Goal: Information Seeking & Learning: Learn about a topic

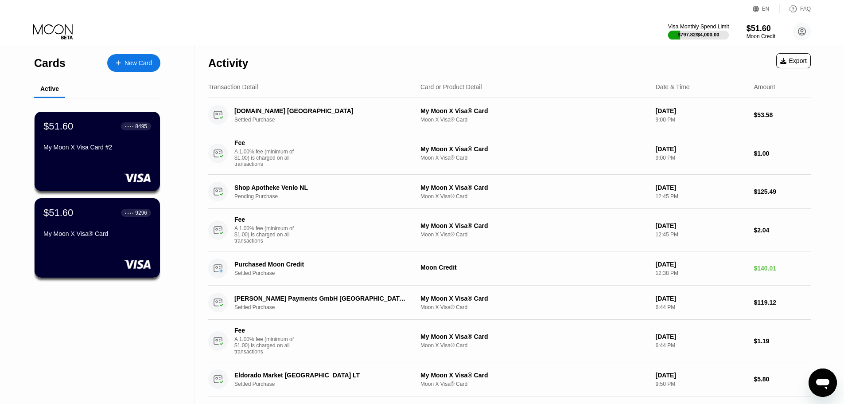
click at [679, 36] on div "$797.82 / $4,000.00" at bounding box center [699, 34] width 42 height 5
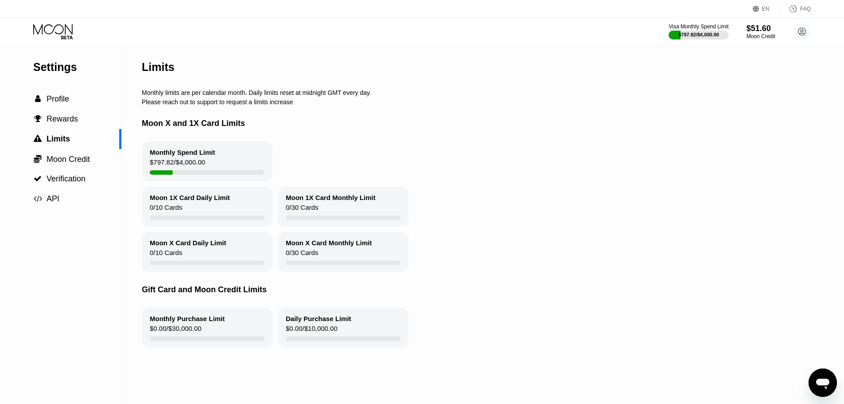
click at [320, 336] on div "$0.00 / $10,000.00" at bounding box center [312, 330] width 52 height 12
click at [319, 336] on div "$0.00 / $10,000.00" at bounding box center [312, 330] width 52 height 12
click at [750, 37] on div "Moon Credit" at bounding box center [761, 36] width 30 height 6
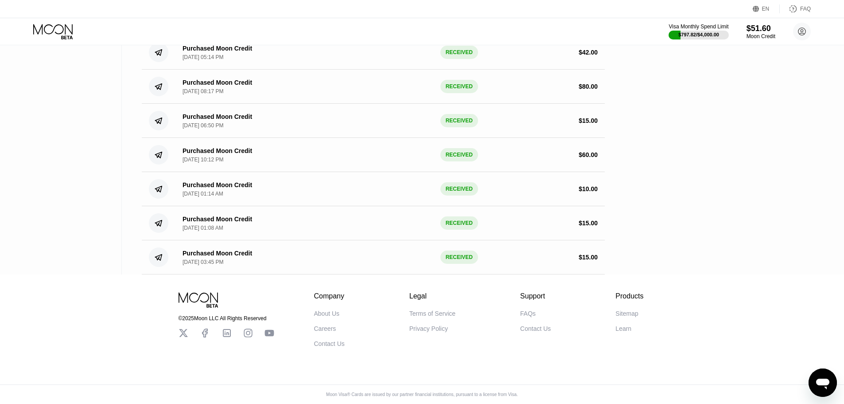
scroll to position [548, 0]
click at [431, 310] on div "Terms of Service" at bounding box center [432, 313] width 46 height 7
click at [424, 325] on div "Privacy Policy" at bounding box center [428, 328] width 39 height 7
click at [322, 325] on div "Careers" at bounding box center [325, 328] width 22 height 7
click at [526, 310] on div "FAQs" at bounding box center [528, 313] width 16 height 7
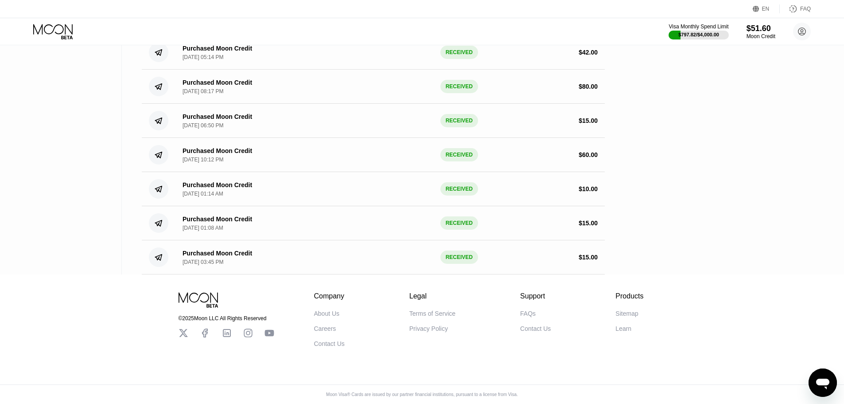
click at [749, 33] on div "$51.60" at bounding box center [760, 28] width 29 height 9
click at [757, 36] on div "Moon Credit" at bounding box center [761, 36] width 30 height 6
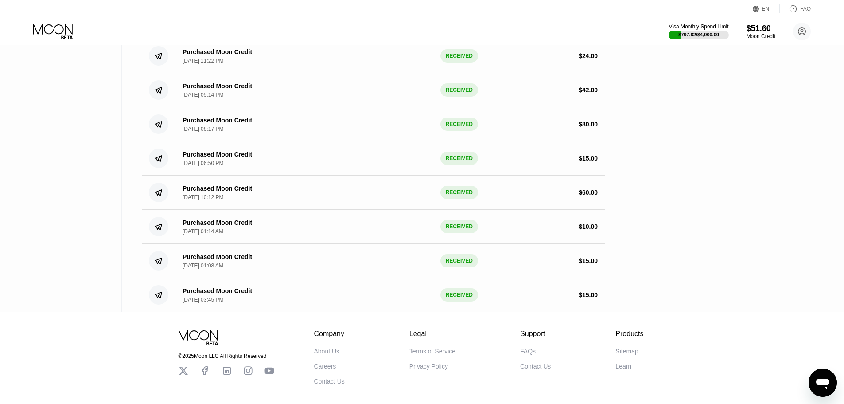
scroll to position [532, 0]
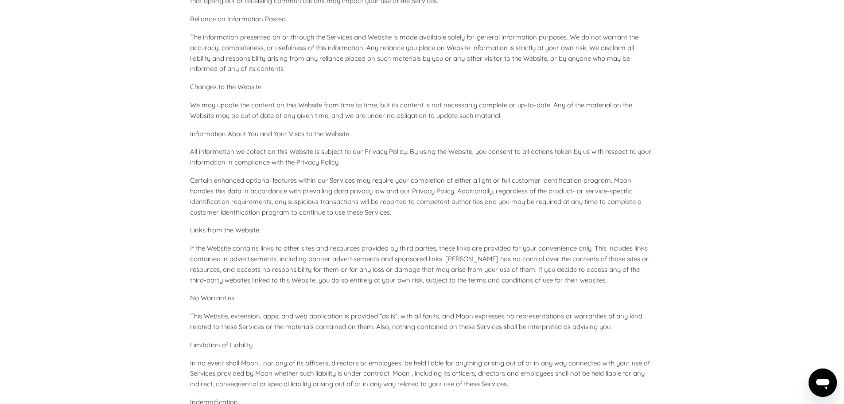
scroll to position [3278, 0]
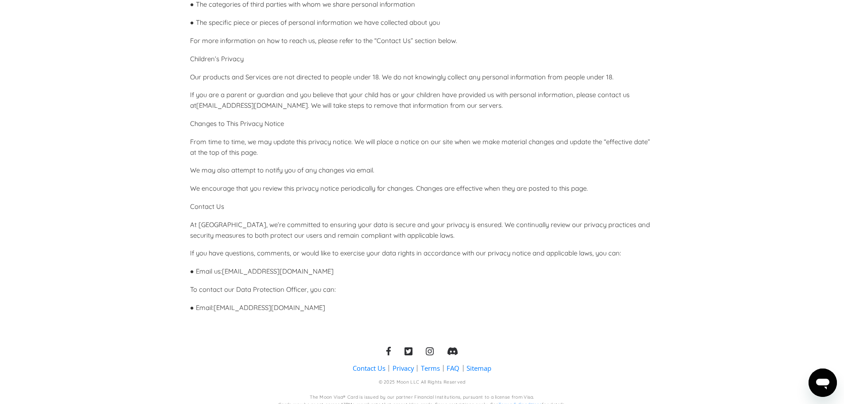
scroll to position [2357, 0]
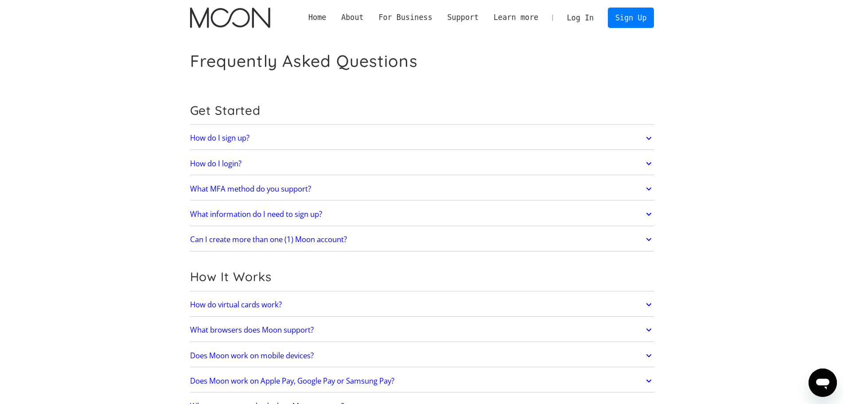
click at [356, 193] on link "What MFA method do you support?" at bounding box center [422, 188] width 464 height 19
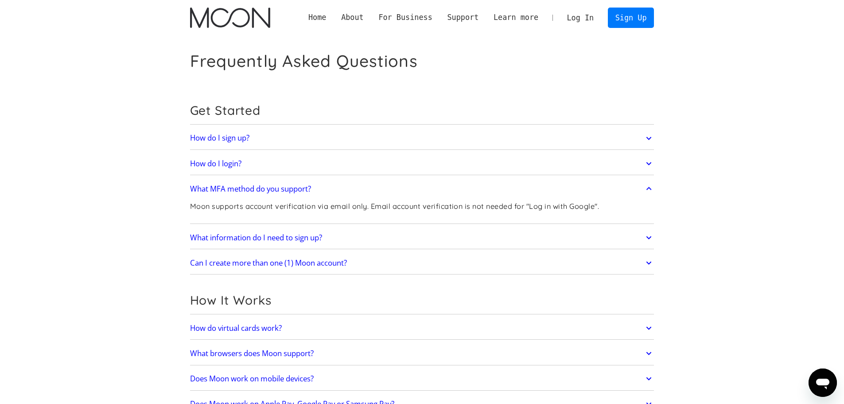
click at [366, 227] on div "What information do I need to sign up? To create a Moon account you need to pro…" at bounding box center [422, 237] width 464 height 23
click at [375, 235] on link "What information do I need to sign up?" at bounding box center [422, 237] width 464 height 19
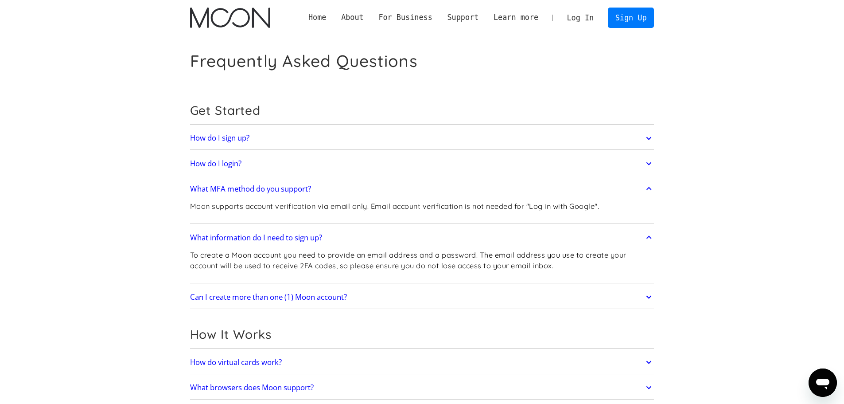
click at [390, 296] on link "Can I create more than one (1) Moon account?" at bounding box center [422, 296] width 464 height 19
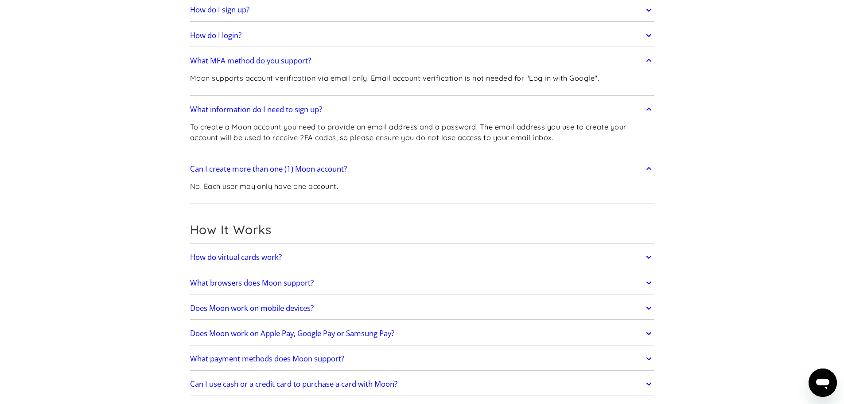
scroll to position [133, 0]
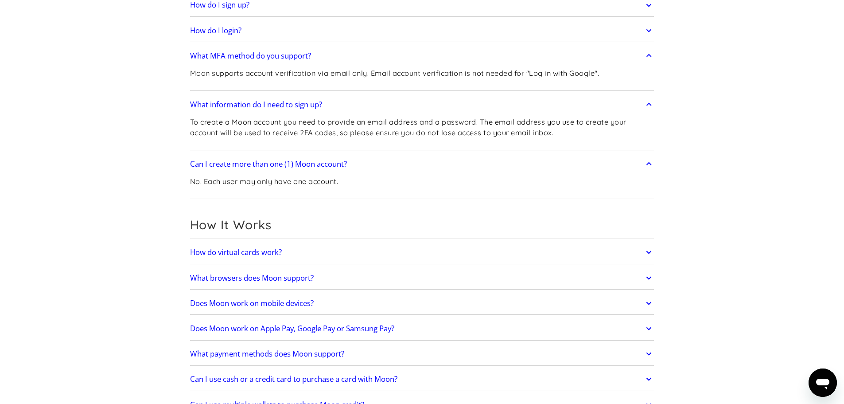
click at [374, 248] on link "How do virtual cards work?" at bounding box center [422, 252] width 464 height 19
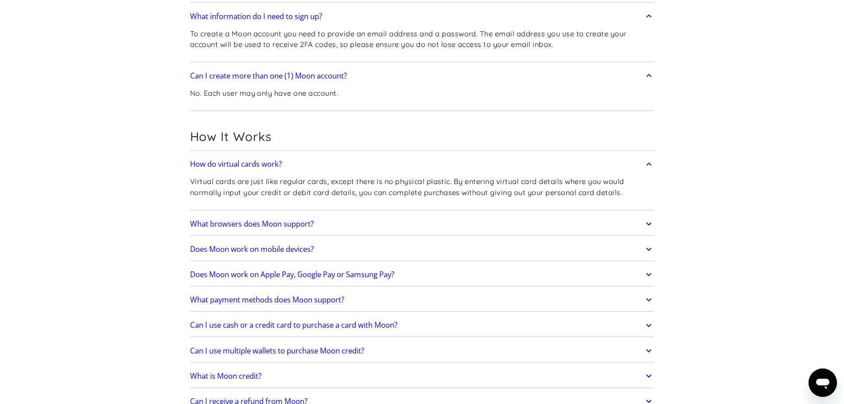
scroll to position [221, 0]
click at [359, 225] on link "What browsers does Moon support?" at bounding box center [422, 223] width 464 height 19
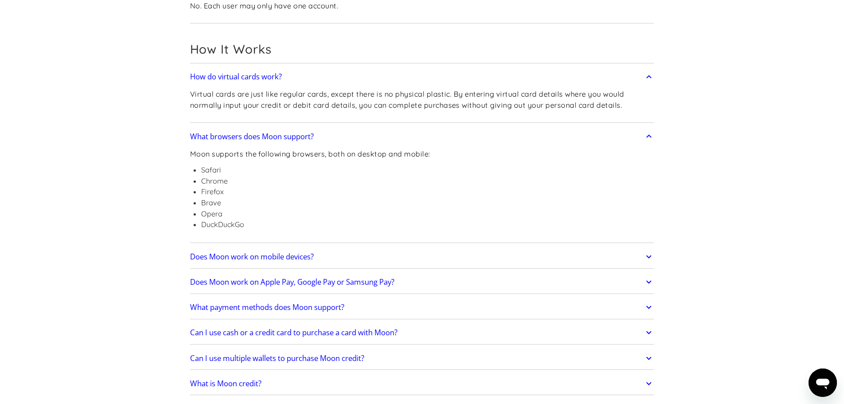
scroll to position [310, 0]
click at [381, 253] on link "Does Moon work on mobile devices?" at bounding box center [422, 254] width 464 height 19
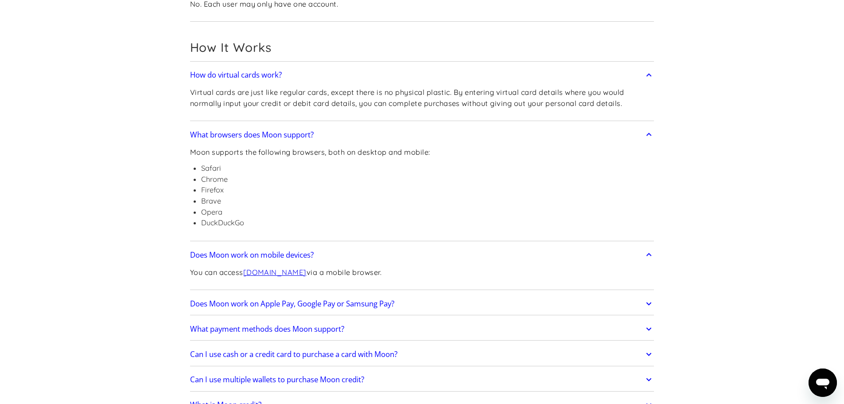
click at [431, 300] on link "Does Moon work on Apple Pay, Google Pay or Samsung Pay?" at bounding box center [422, 303] width 464 height 19
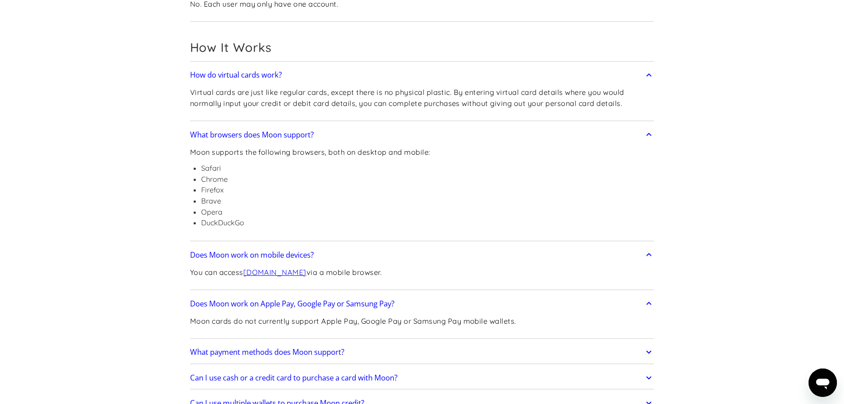
scroll to position [354, 0]
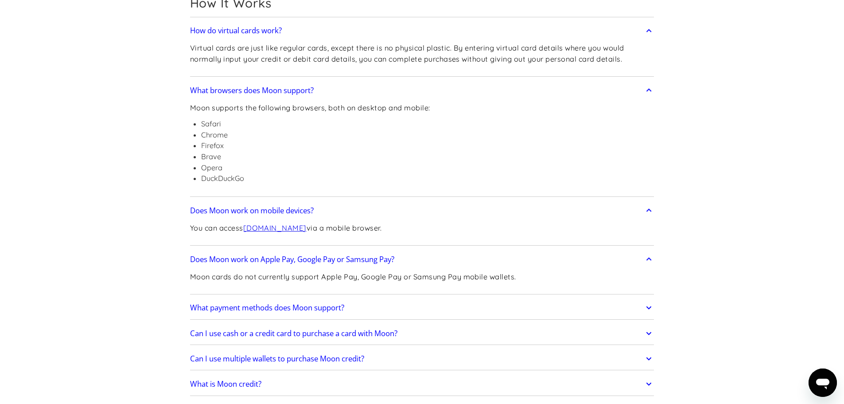
click at [433, 310] on link "What payment methods does Moon support?" at bounding box center [422, 307] width 464 height 19
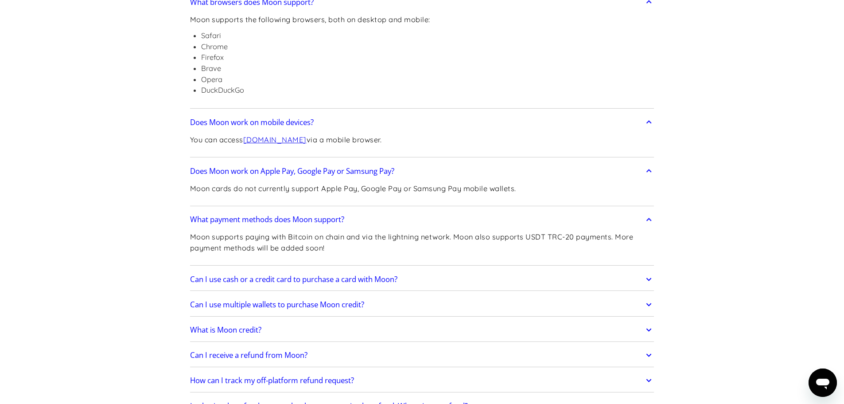
scroll to position [443, 0]
click at [439, 275] on link "Can I use cash or a credit card to purchase a card with Moon?" at bounding box center [422, 278] width 464 height 19
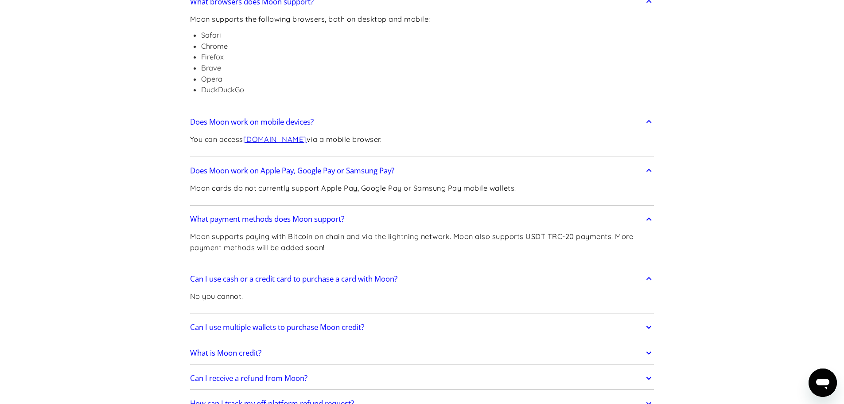
click at [441, 313] on div "Can I use cash or a credit card to purchase a card with Moon? No you cannot." at bounding box center [422, 290] width 464 height 47
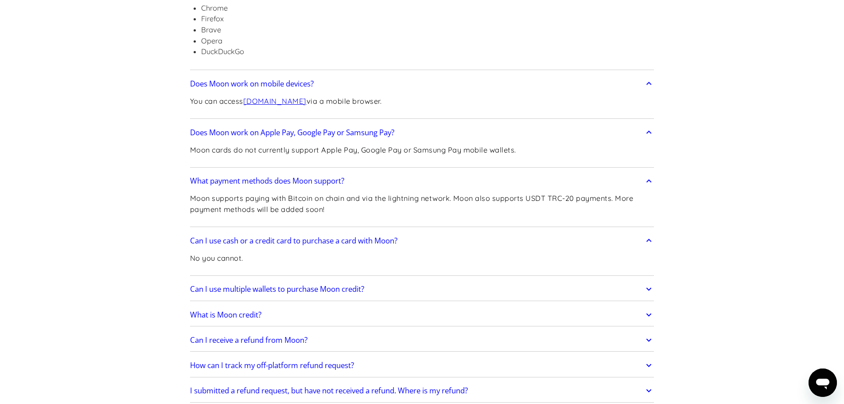
scroll to position [487, 0]
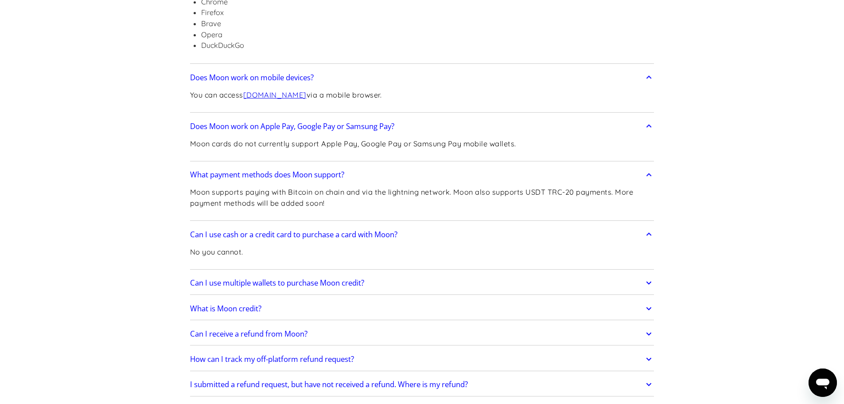
click at [425, 286] on link "Can I use multiple wallets to purchase Moon credit?" at bounding box center [422, 283] width 464 height 19
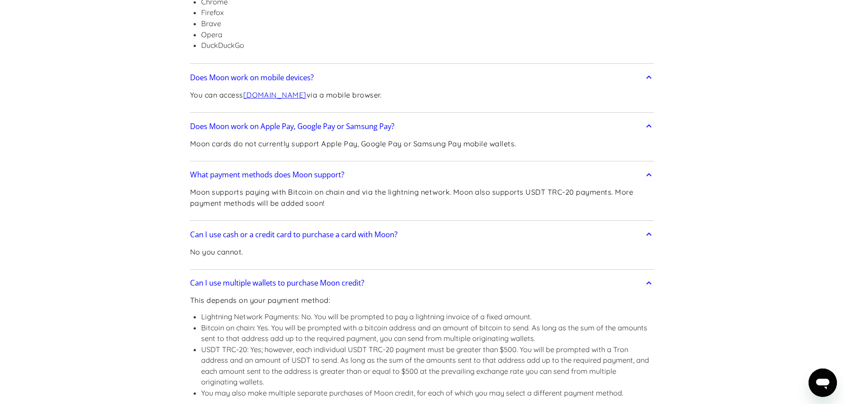
click at [425, 286] on link "Can I use multiple wallets to purchase Moon credit?" at bounding box center [422, 283] width 464 height 19
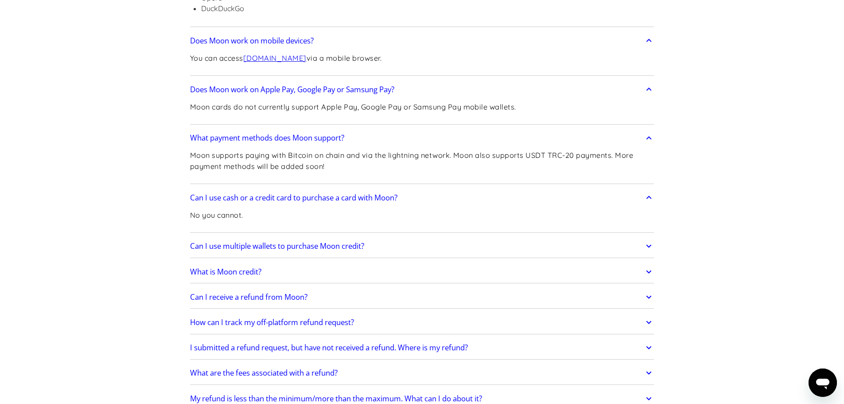
scroll to position [532, 0]
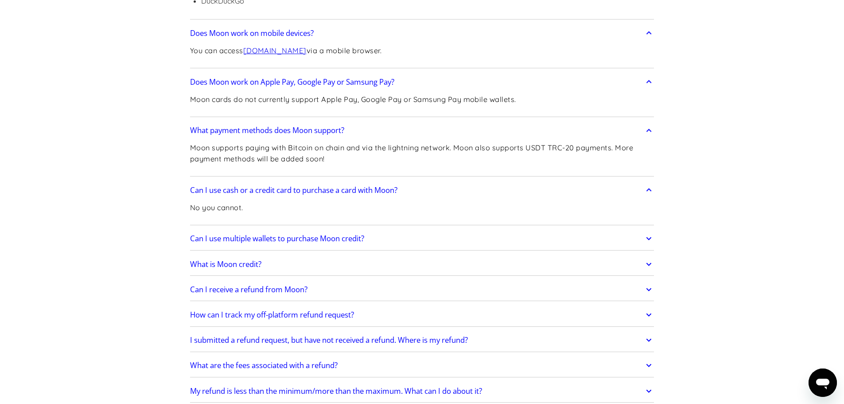
click at [396, 265] on link "What is Moon credit?" at bounding box center [422, 264] width 464 height 19
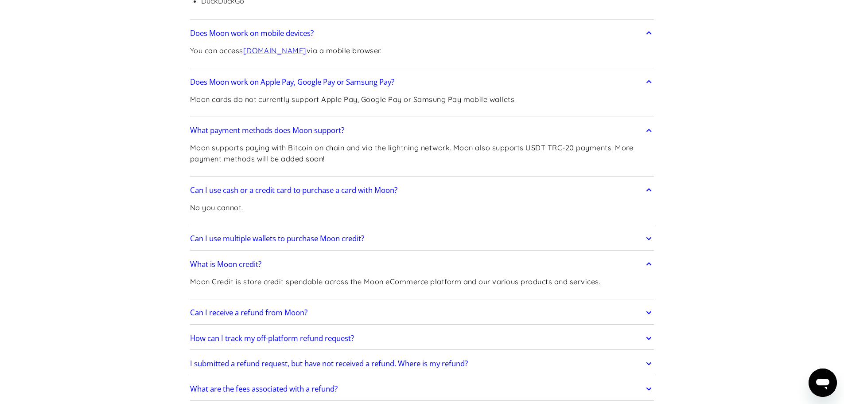
click at [396, 265] on link "What is Moon credit?" at bounding box center [422, 264] width 464 height 19
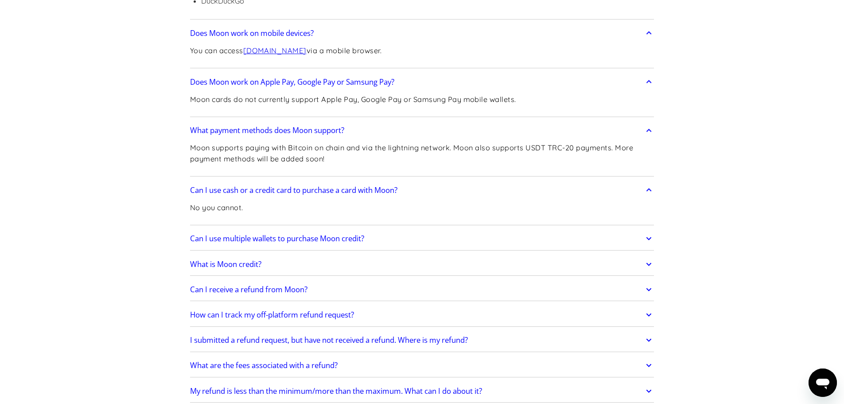
click at [416, 237] on link "Can I use multiple wallets to purchase Moon credit?" at bounding box center [422, 238] width 464 height 19
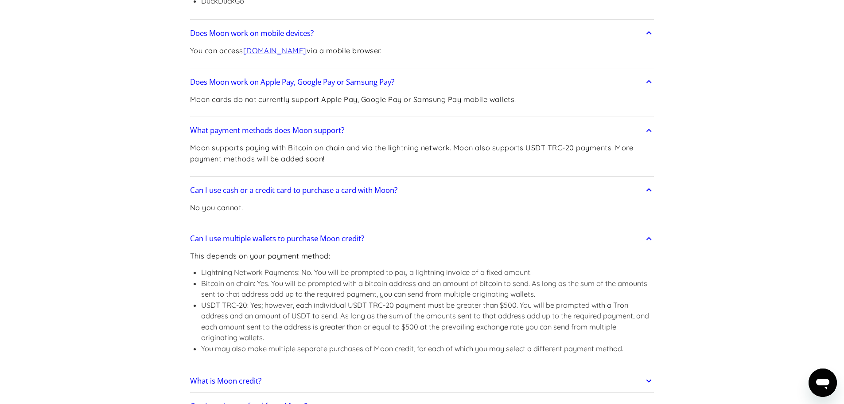
click at [430, 238] on link "Can I use multiple wallets to purchase Moon credit?" at bounding box center [422, 238] width 464 height 19
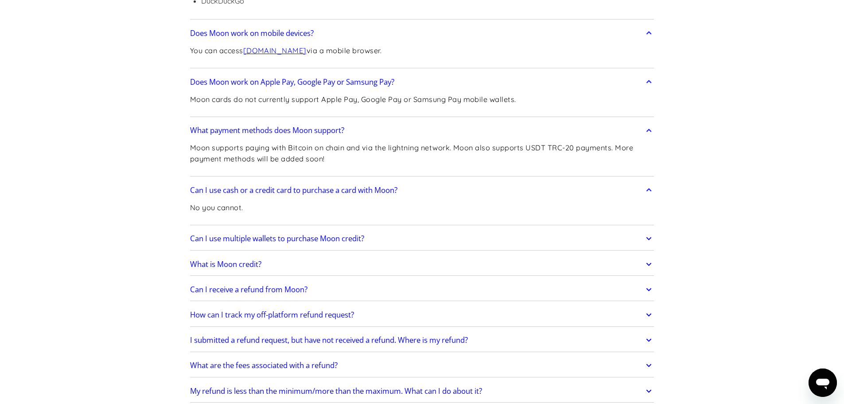
click at [380, 288] on link "Can I receive a refund from Moon?" at bounding box center [422, 289] width 464 height 19
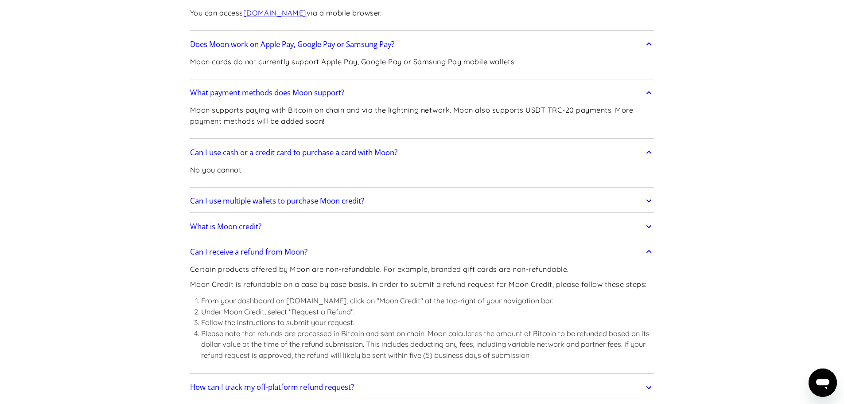
scroll to position [576, 0]
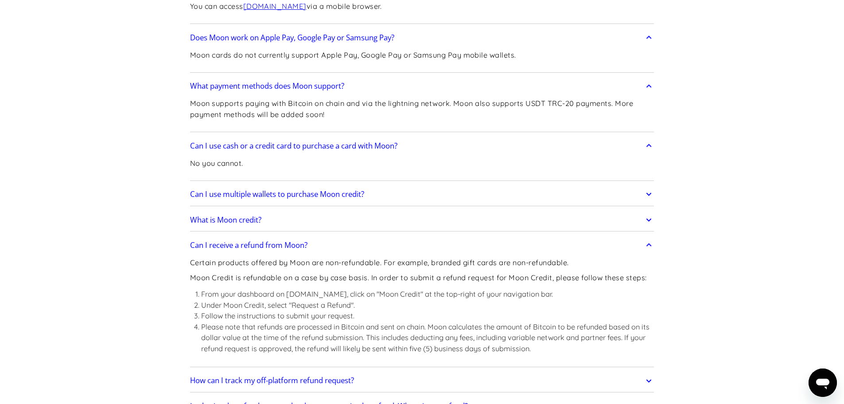
click at [414, 242] on link "Can I receive a refund from Moon?" at bounding box center [422, 245] width 464 height 19
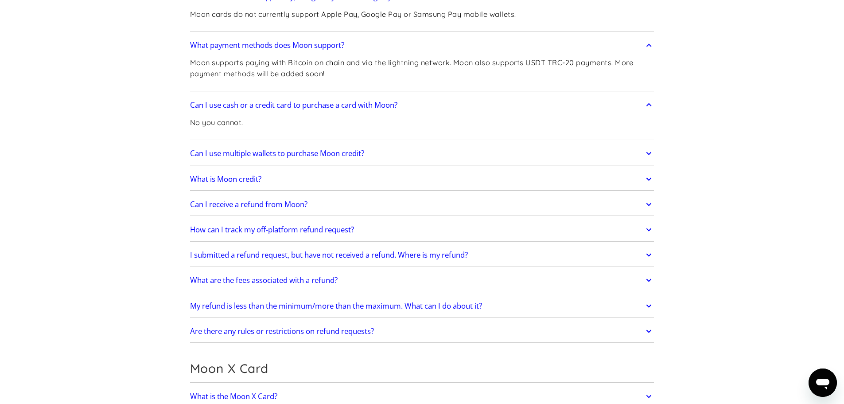
scroll to position [620, 0]
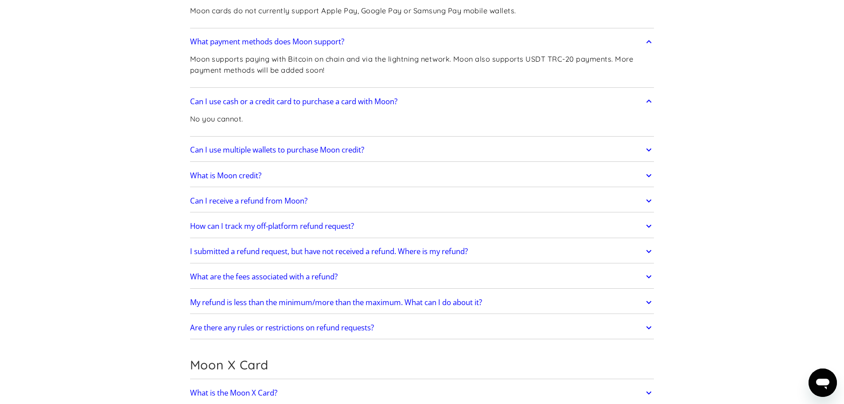
click at [396, 225] on link "How can I track my off-platform refund request?" at bounding box center [422, 226] width 464 height 19
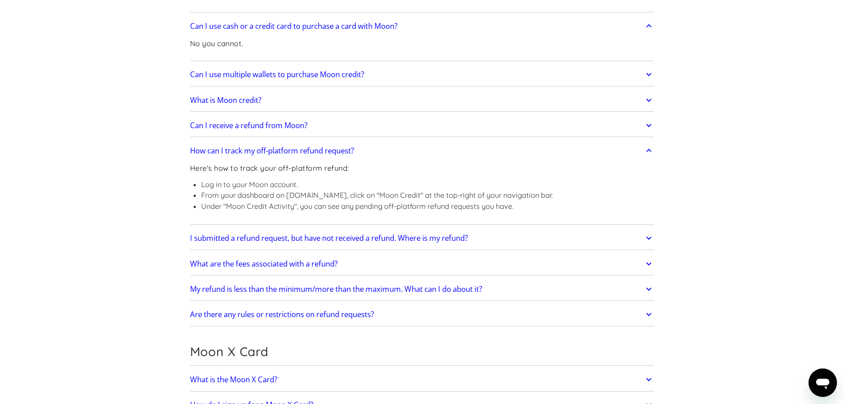
scroll to position [709, 0]
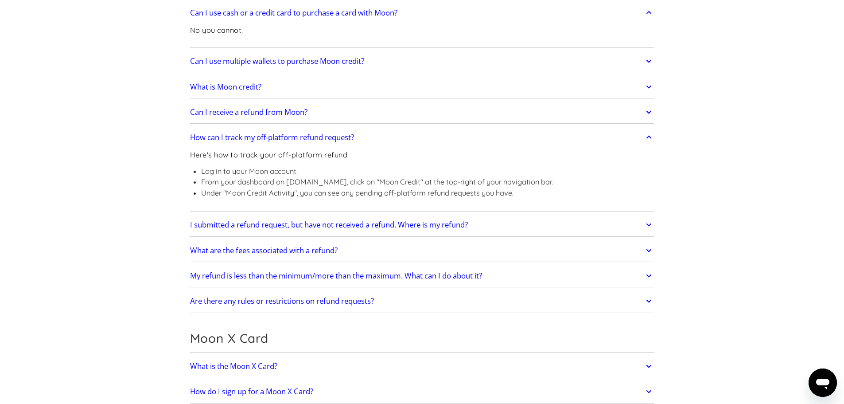
click at [333, 253] on h2 "What are the fees associated with a refund?" at bounding box center [263, 250] width 147 height 9
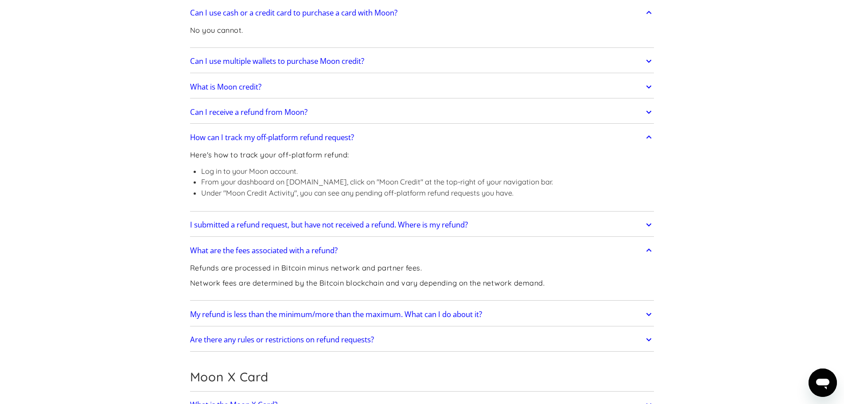
click at [367, 254] on link "What are the fees associated with a refund?" at bounding box center [422, 250] width 464 height 19
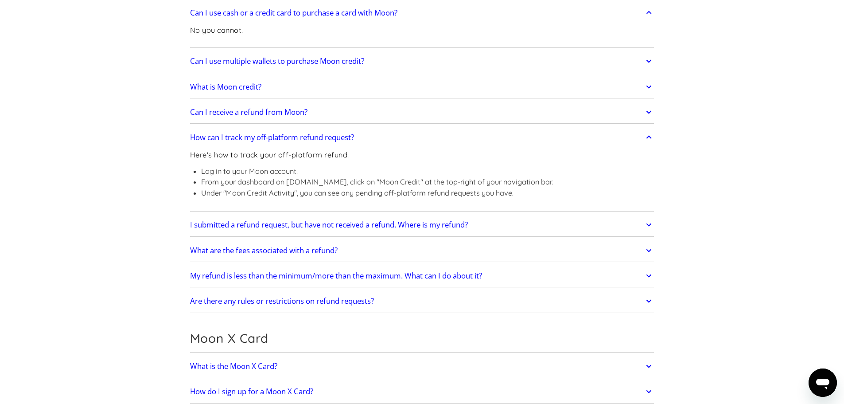
click at [497, 277] on link "My refund is less than the minimum/more than the maximum. What can I do about i…" at bounding box center [422, 275] width 464 height 19
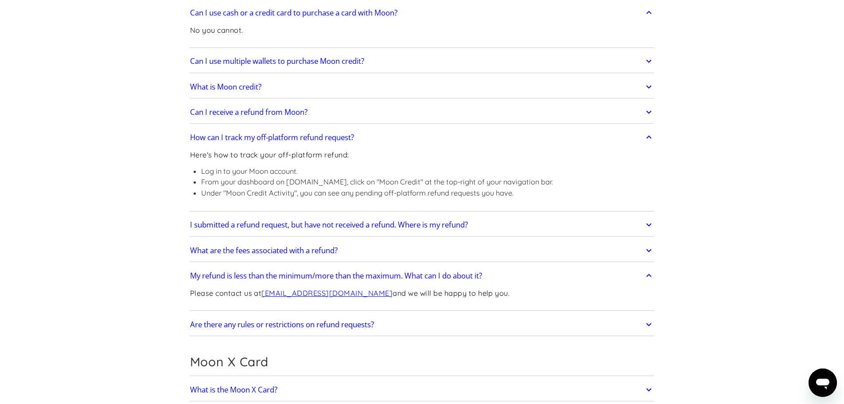
click at [497, 277] on link "My refund is less than the minimum/more than the maximum. What can I do about i…" at bounding box center [422, 275] width 464 height 19
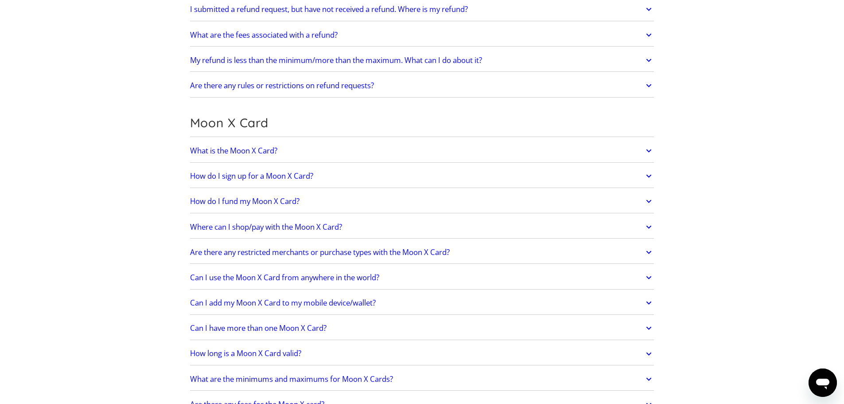
scroll to position [930, 0]
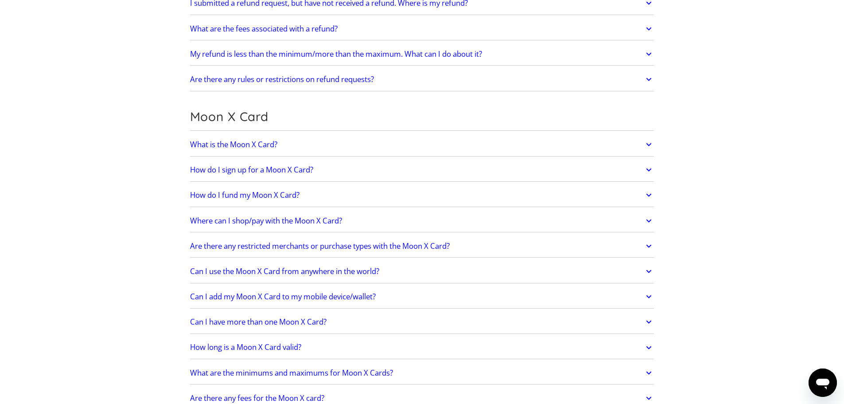
click at [349, 220] on link "Where can I shop/pay with the Moon X Card?" at bounding box center [422, 220] width 464 height 19
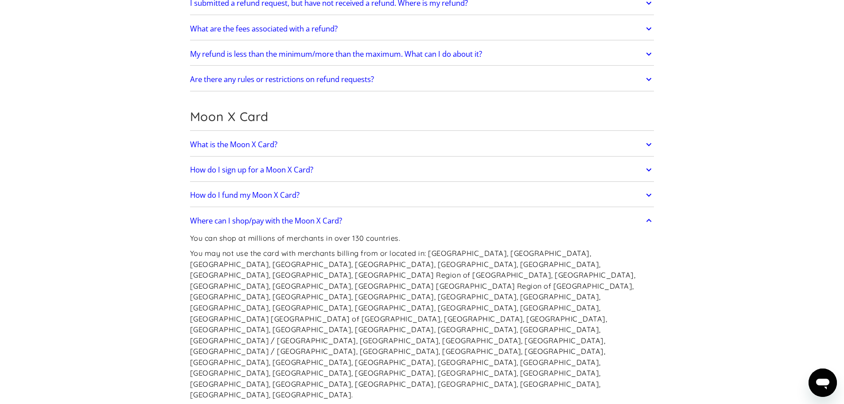
click at [397, 223] on link "Where can I shop/pay with the Moon X Card?" at bounding box center [422, 220] width 464 height 19
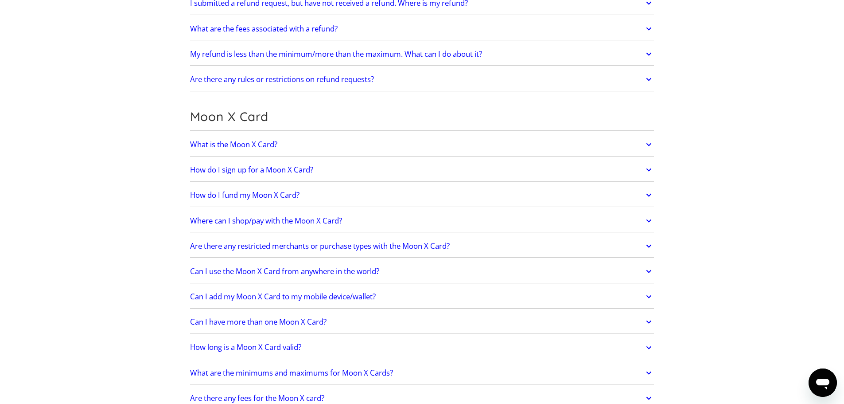
click at [502, 248] on link "Are there any restricted merchants or purchase types with the Moon X Card?" at bounding box center [422, 246] width 464 height 19
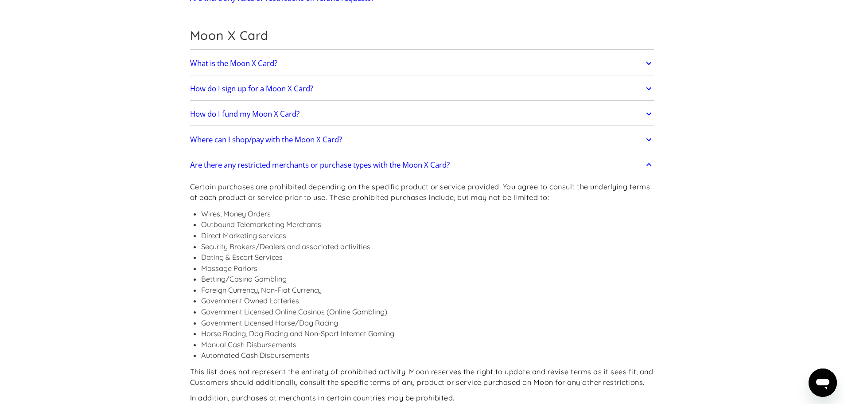
scroll to position [1019, 0]
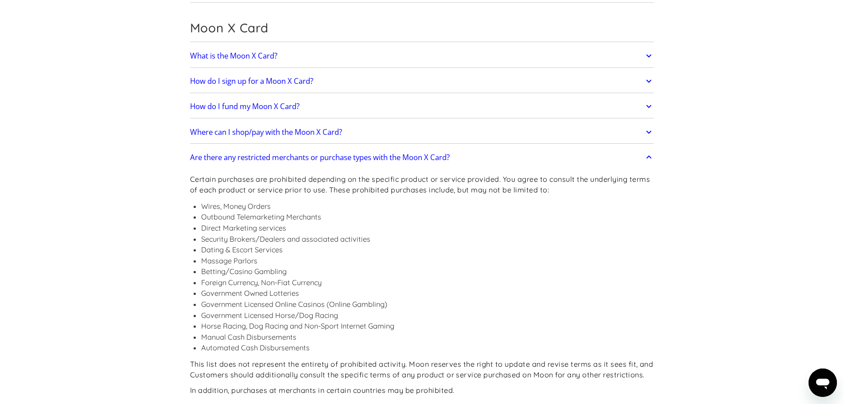
click at [498, 156] on link "Are there any restricted merchants or purchase types with the Moon X Card?" at bounding box center [422, 157] width 464 height 19
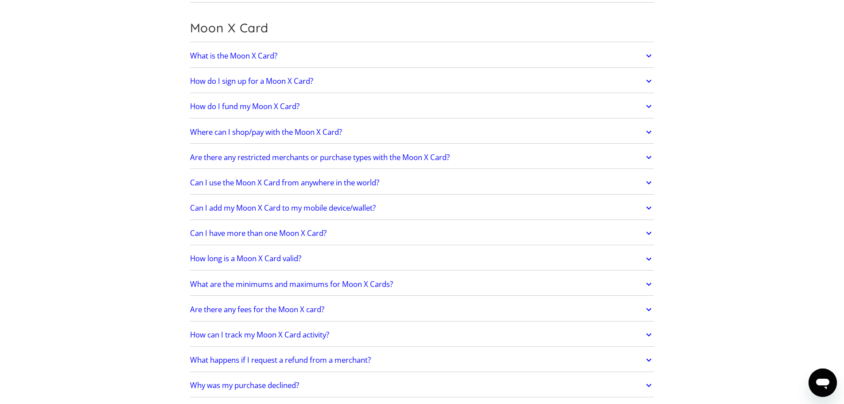
click at [440, 184] on link "Can I use the Moon X Card from anywhere in the world?" at bounding box center [422, 182] width 464 height 19
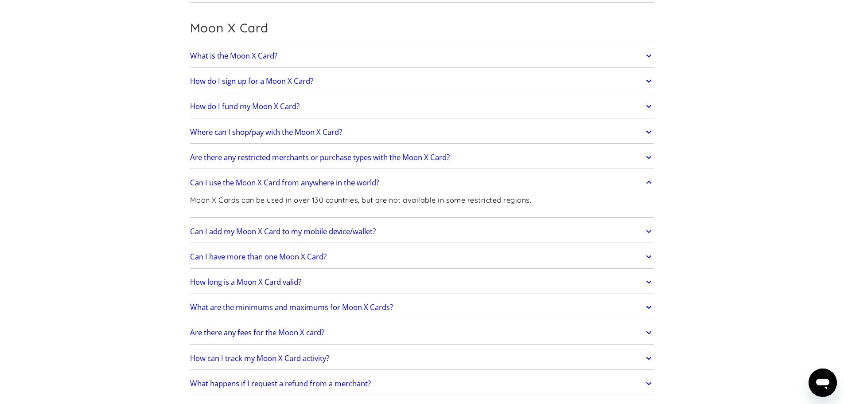
click at [440, 184] on link "Can I use the Moon X Card from anywhere in the world?" at bounding box center [422, 182] width 464 height 19
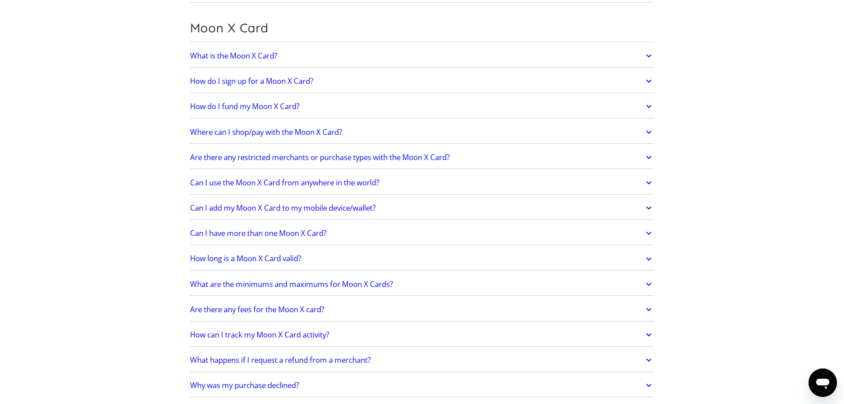
click at [431, 211] on link "Can I add my Moon X Card to my mobile device/wallet?" at bounding box center [422, 207] width 464 height 19
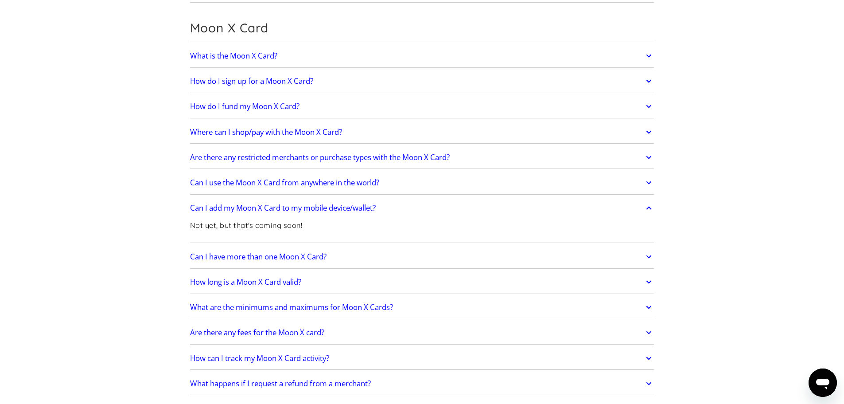
click at [431, 211] on link "Can I add my Moon X Card to my mobile device/wallet?" at bounding box center [422, 207] width 464 height 19
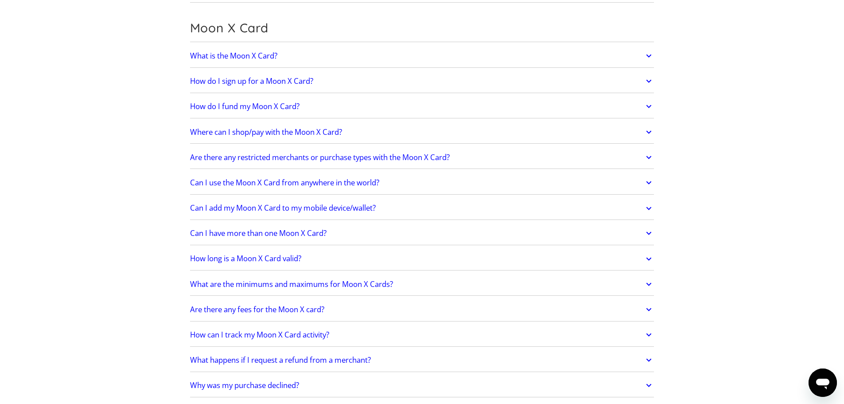
click at [395, 231] on link "Can I have more than one Moon X Card?" at bounding box center [422, 233] width 464 height 19
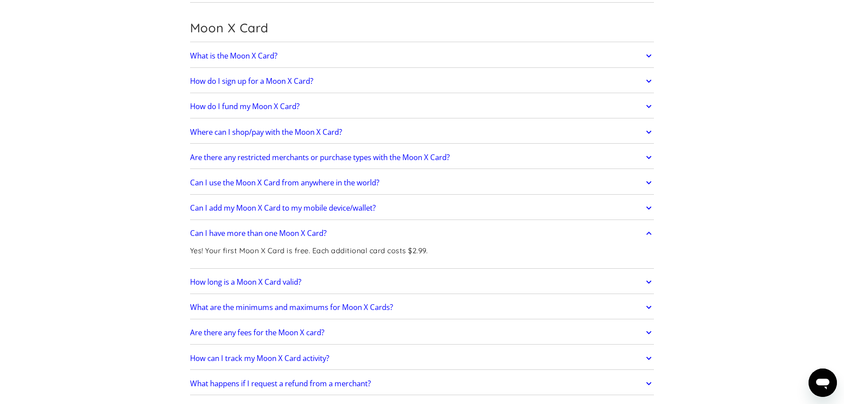
click at [395, 231] on link "Can I have more than one Moon X Card?" at bounding box center [422, 233] width 464 height 19
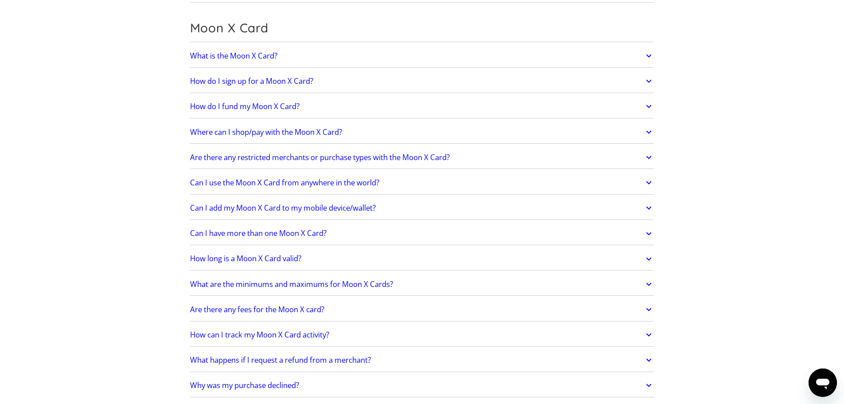
click at [368, 257] on link "How long is a Moon X Card valid?" at bounding box center [422, 258] width 464 height 19
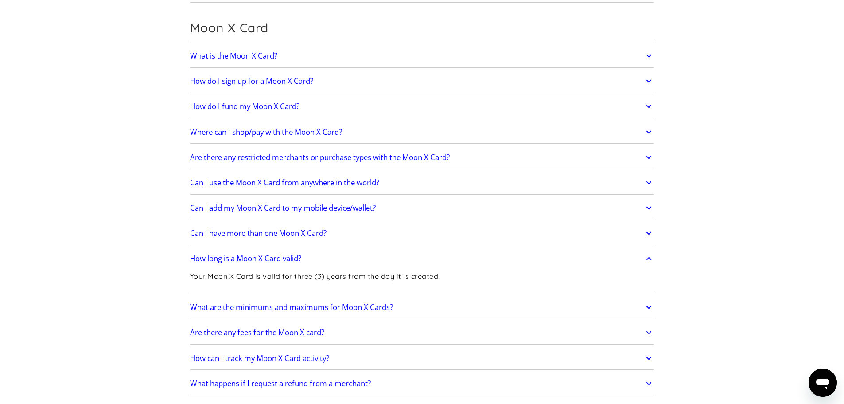
click at [368, 257] on link "How long is a Moon X Card valid?" at bounding box center [422, 258] width 464 height 19
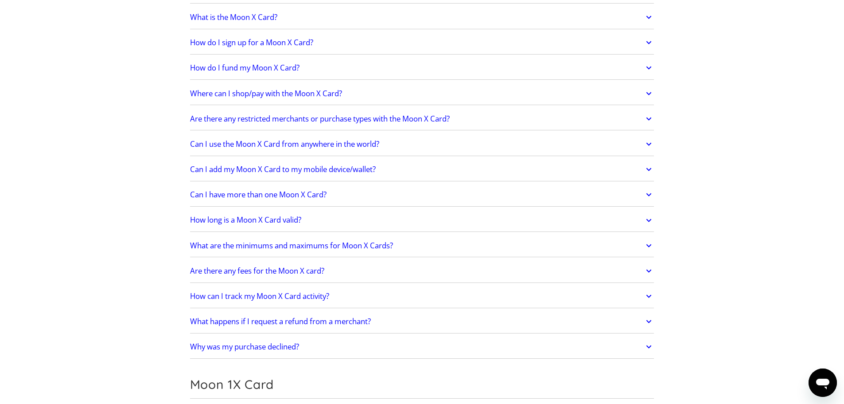
scroll to position [1063, 0]
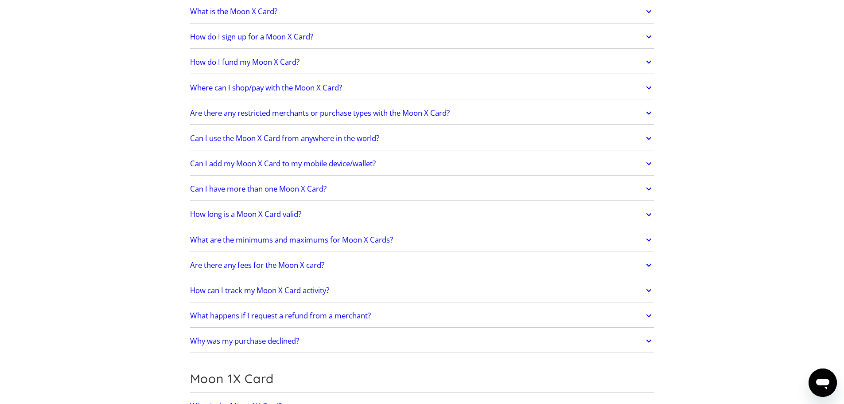
click at [435, 239] on link "What are the minimums and maximums for Moon X Cards?" at bounding box center [422, 239] width 464 height 19
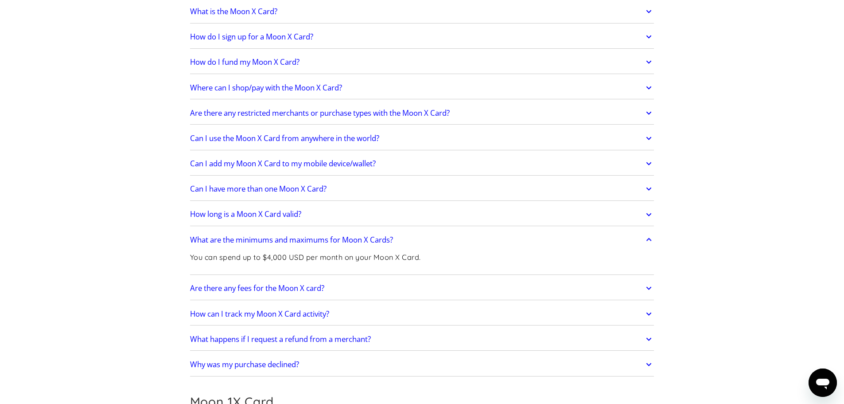
click at [435, 239] on link "What are the minimums and maximums for Moon X Cards?" at bounding box center [422, 239] width 464 height 19
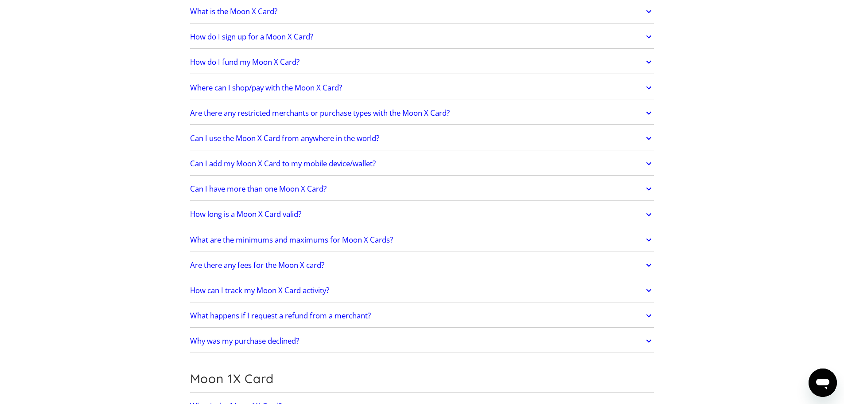
click at [394, 269] on link "Are there any fees for the Moon X card?" at bounding box center [422, 265] width 464 height 19
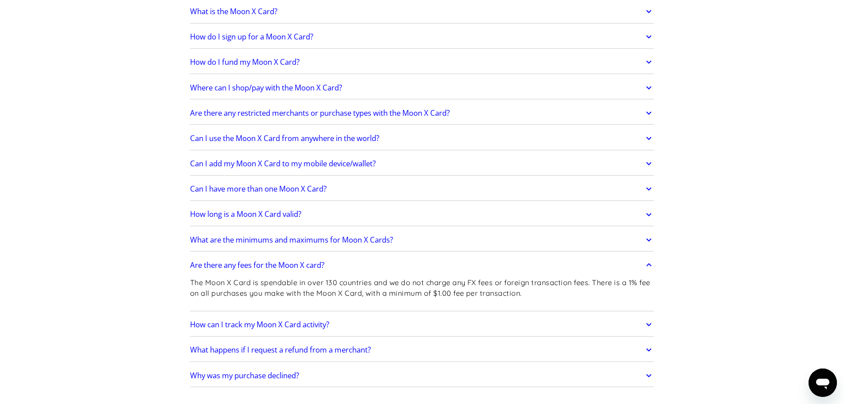
click at [394, 269] on link "Are there any fees for the Moon X card?" at bounding box center [422, 265] width 464 height 19
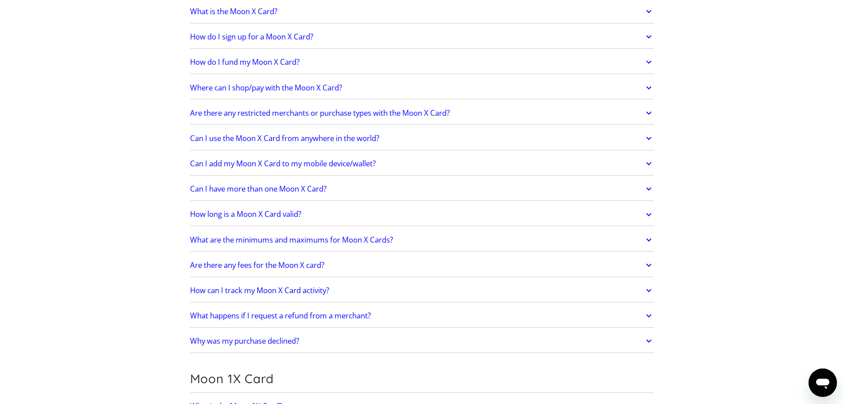
click at [394, 294] on link "How can I track my Moon X Card activity?" at bounding box center [422, 290] width 464 height 19
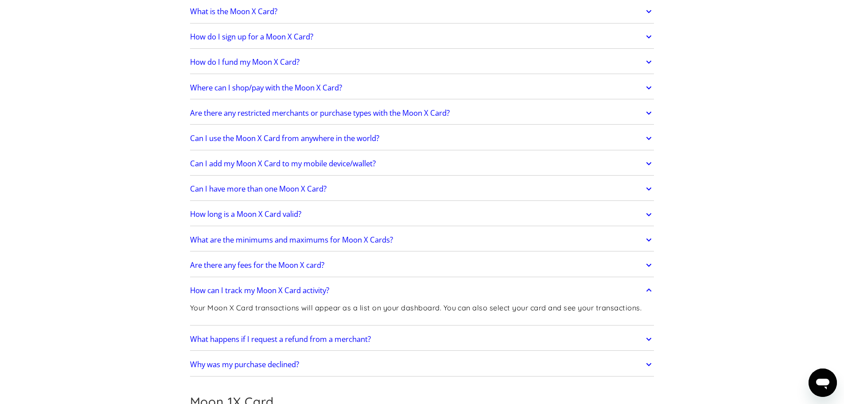
click at [394, 294] on link "How can I track my Moon X Card activity?" at bounding box center [422, 290] width 464 height 19
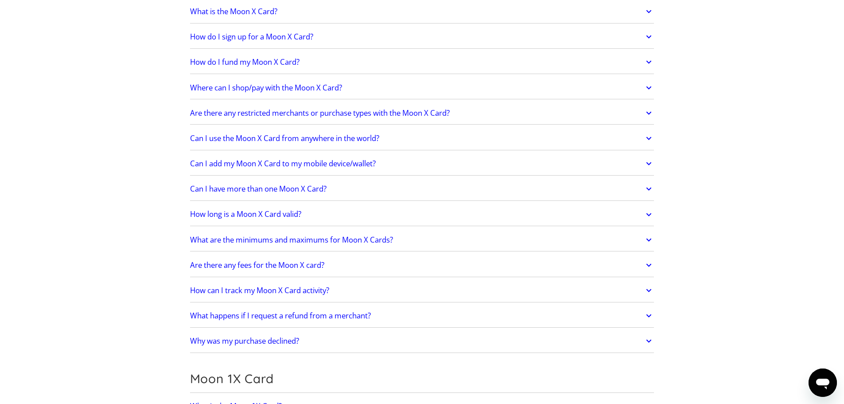
click at [416, 292] on link "How can I track my Moon X Card activity?" at bounding box center [422, 290] width 464 height 19
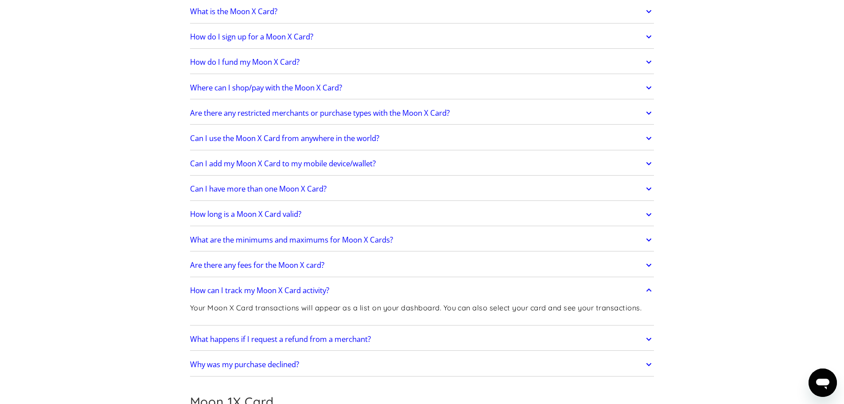
click at [416, 292] on link "How can I track my Moon X Card activity?" at bounding box center [422, 290] width 464 height 19
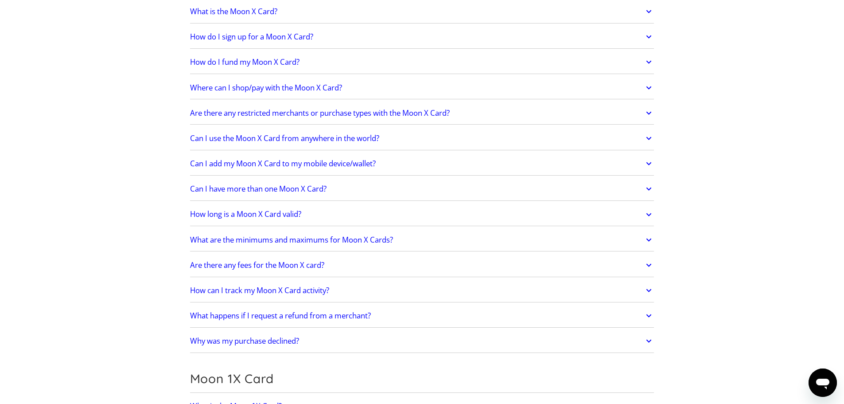
click at [416, 309] on link "What happens if I request a refund from a merchant?" at bounding box center [422, 315] width 464 height 19
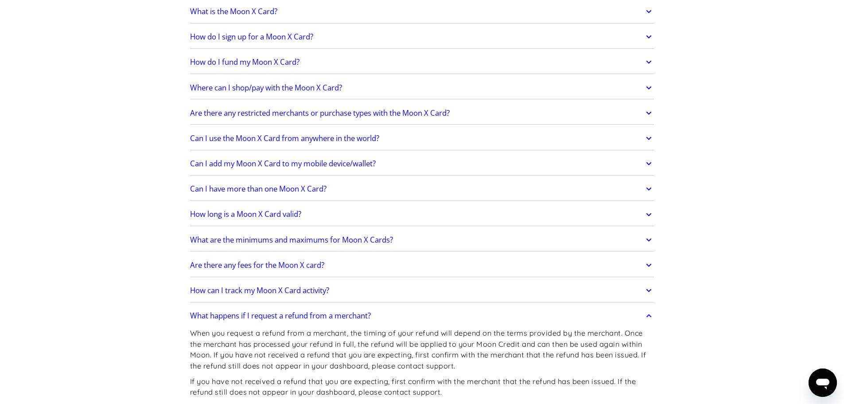
click at [416, 309] on link "What happens if I request a refund from a merchant?" at bounding box center [422, 315] width 464 height 19
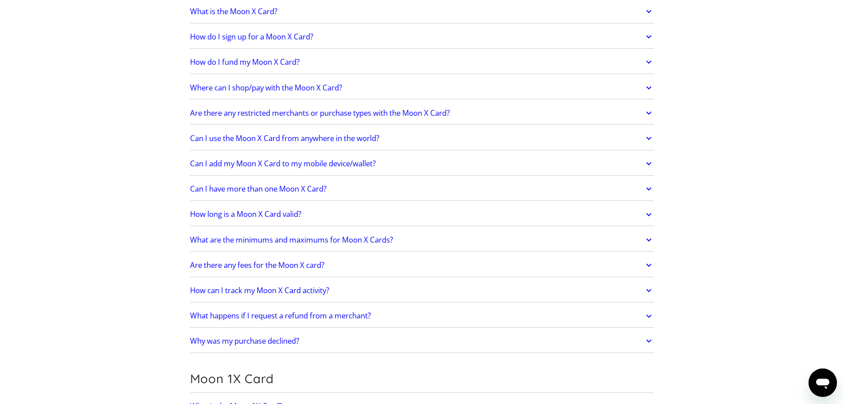
scroll to position [1152, 0]
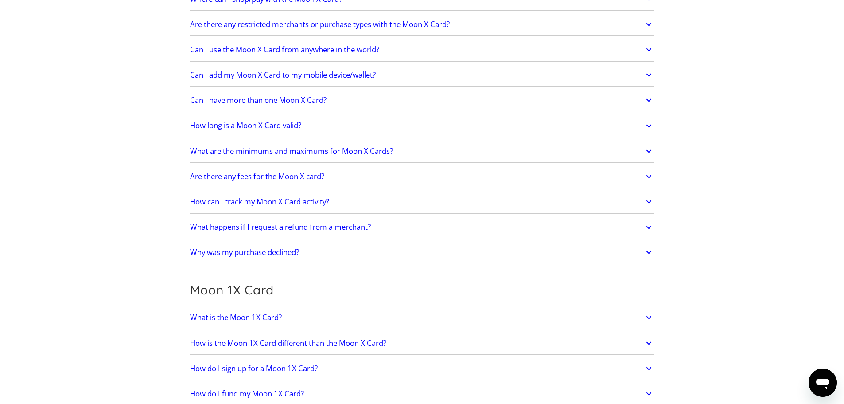
click at [411, 227] on link "What happens if I request a refund from a merchant?" at bounding box center [422, 226] width 464 height 19
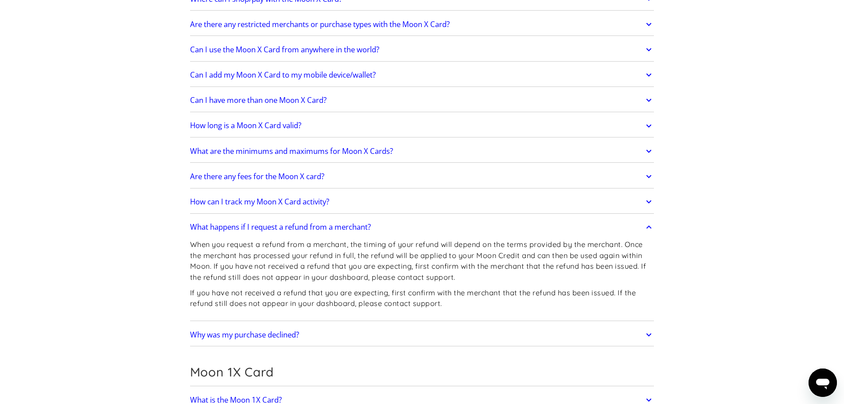
click at [423, 231] on link "What happens if I request a refund from a merchant?" at bounding box center [422, 226] width 464 height 19
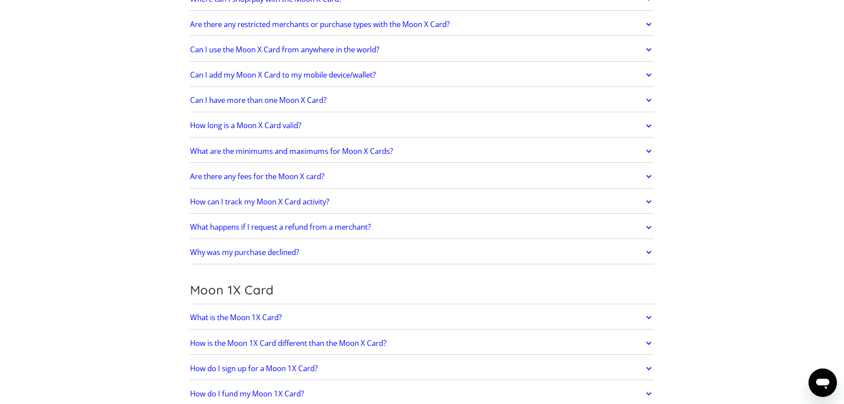
click at [378, 252] on link "Why was my purchase declined?" at bounding box center [422, 252] width 464 height 19
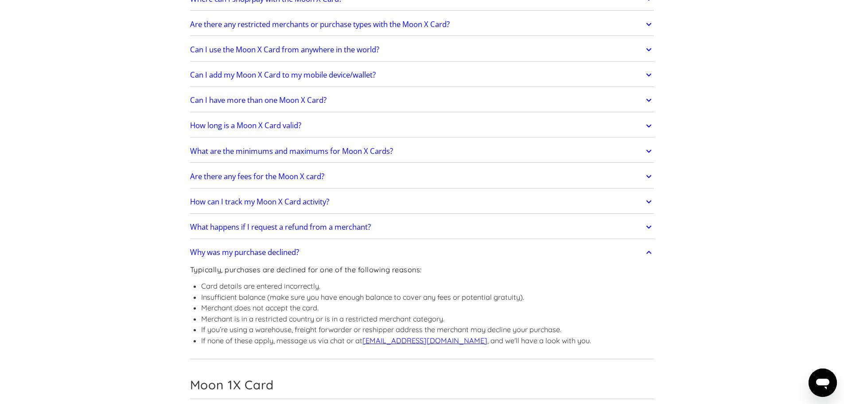
click at [378, 252] on link "Why was my purchase declined?" at bounding box center [422, 252] width 464 height 19
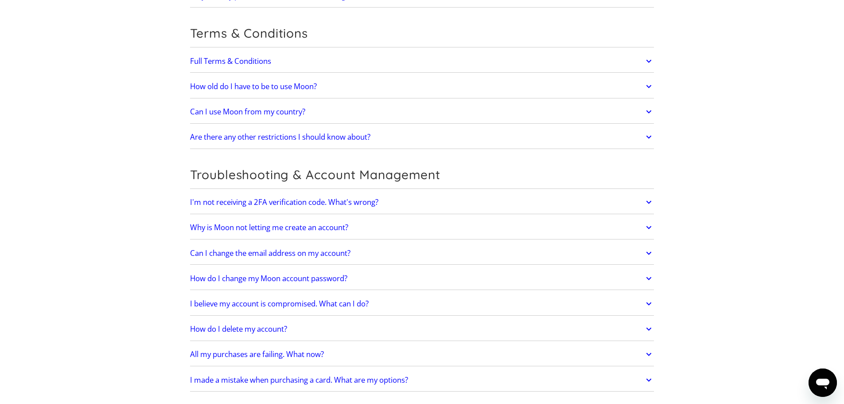
scroll to position [2082, 0]
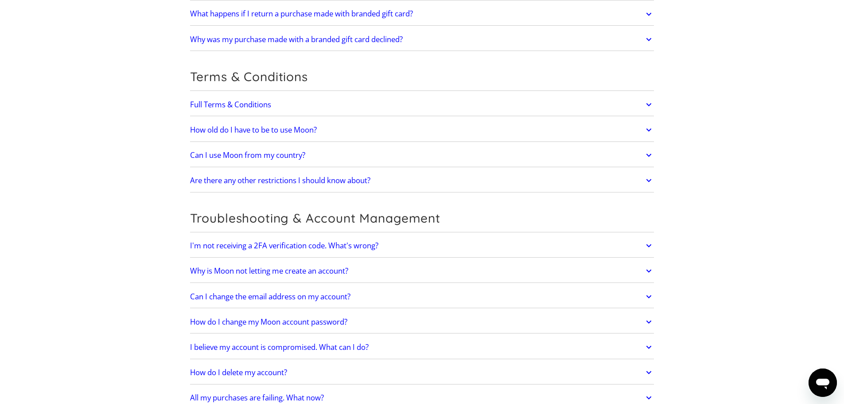
click at [314, 155] on link "Can I use Moon from my country?" at bounding box center [422, 155] width 464 height 19
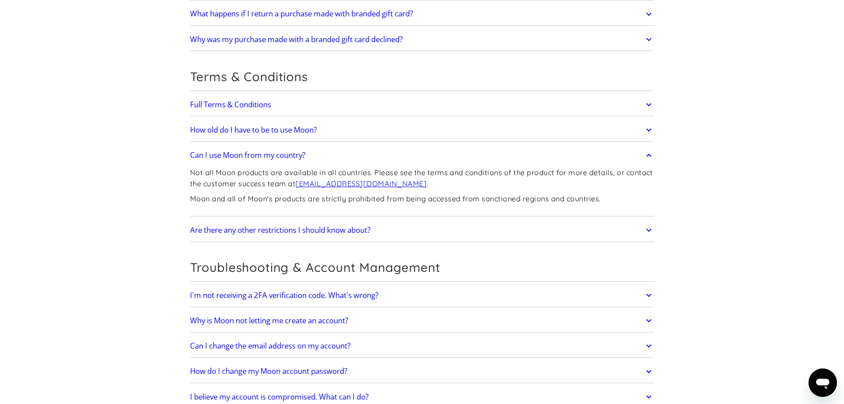
click at [314, 155] on link "Can I use Moon from my country?" at bounding box center [422, 155] width 464 height 19
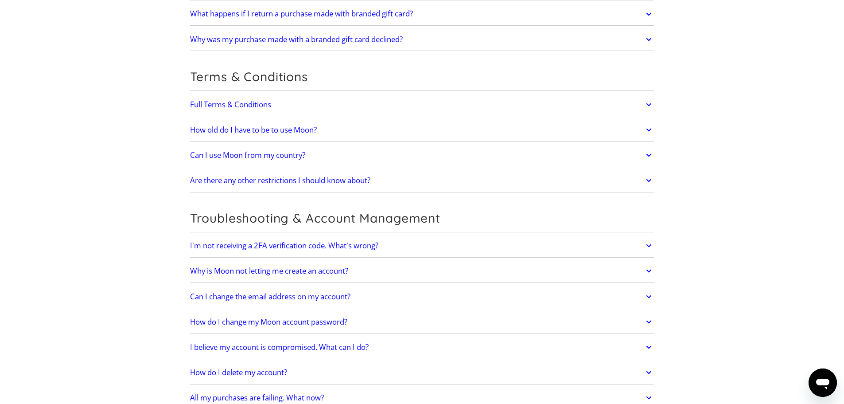
click at [356, 133] on link "How old do I have to be to use Moon?" at bounding box center [422, 129] width 464 height 19
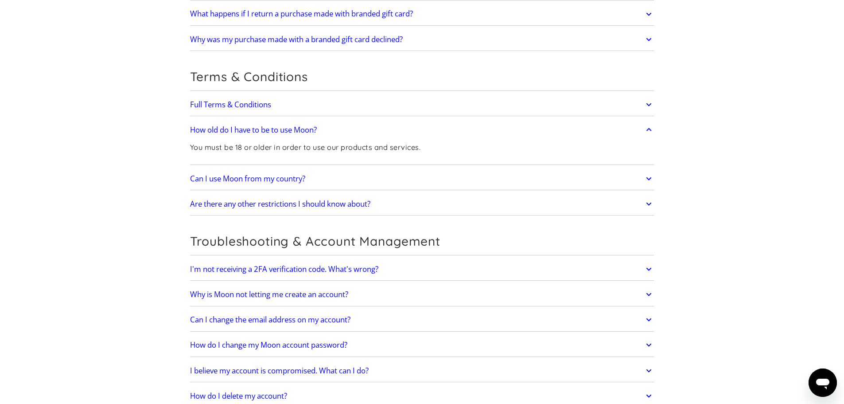
click at [330, 110] on link "Full Terms & Conditions" at bounding box center [422, 104] width 464 height 19
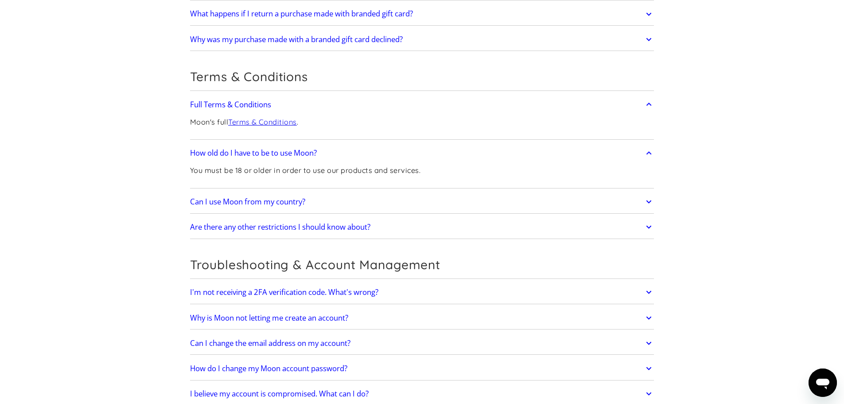
click at [330, 110] on link "Full Terms & Conditions" at bounding box center [422, 104] width 464 height 19
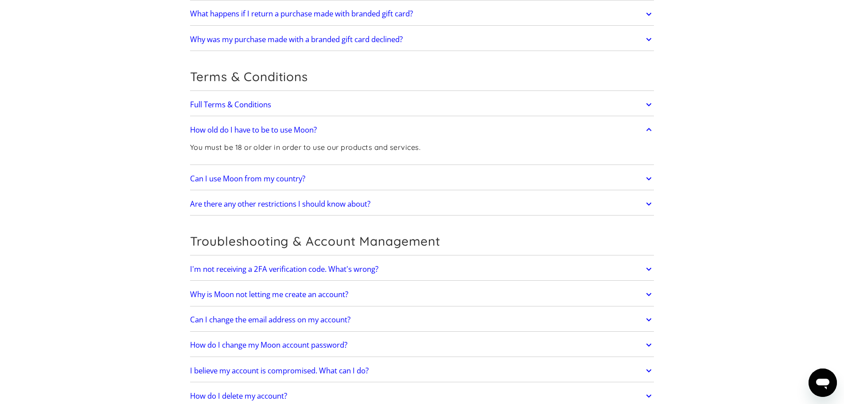
click at [398, 201] on link "Are there any other restrictions I should know about?" at bounding box center [422, 203] width 464 height 19
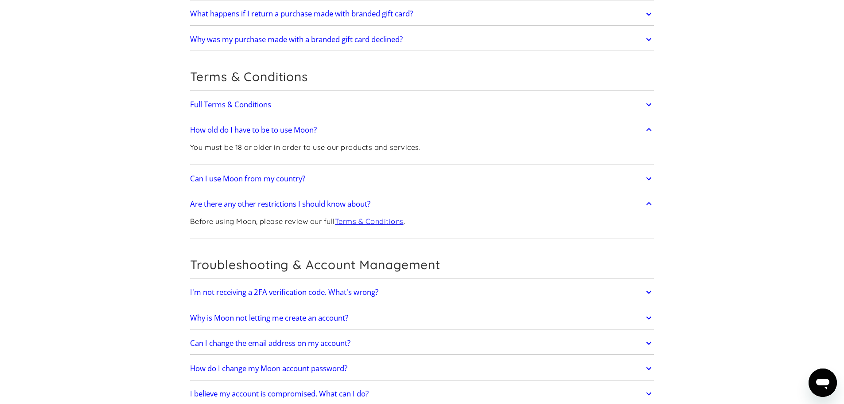
scroll to position [2215, 0]
